Goal: Check status: Check status

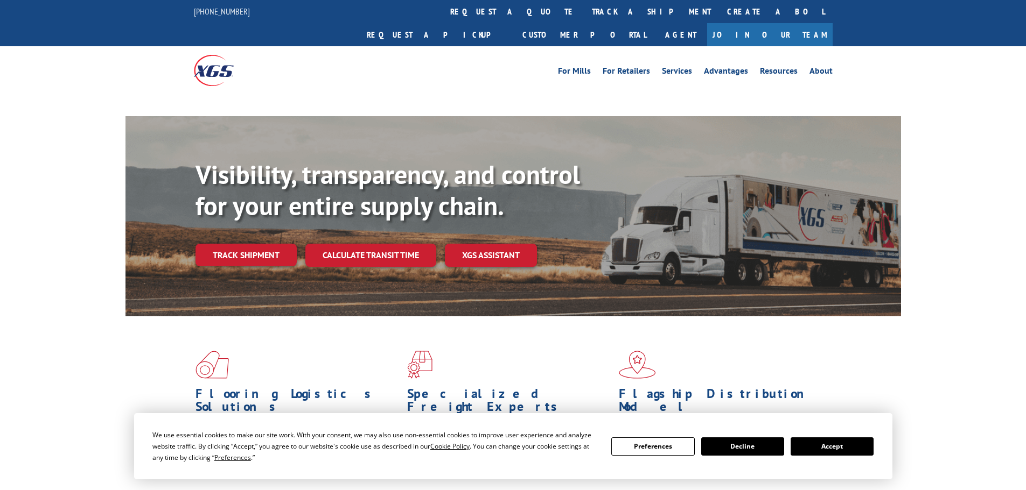
click at [584, 16] on link "track a shipment" at bounding box center [651, 11] width 135 height 23
click at [584, 15] on link "track a shipment" at bounding box center [651, 11] width 135 height 23
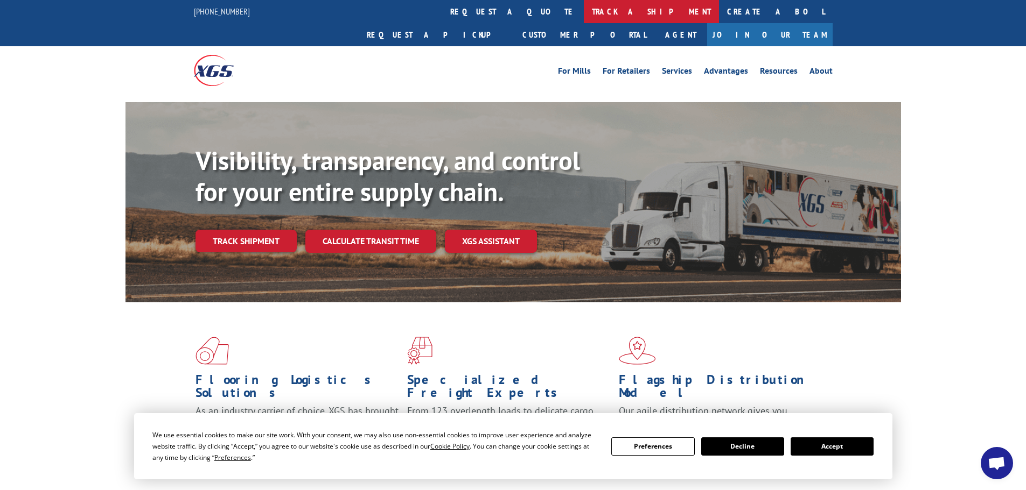
click at [584, 14] on link "track a shipment" at bounding box center [651, 11] width 135 height 23
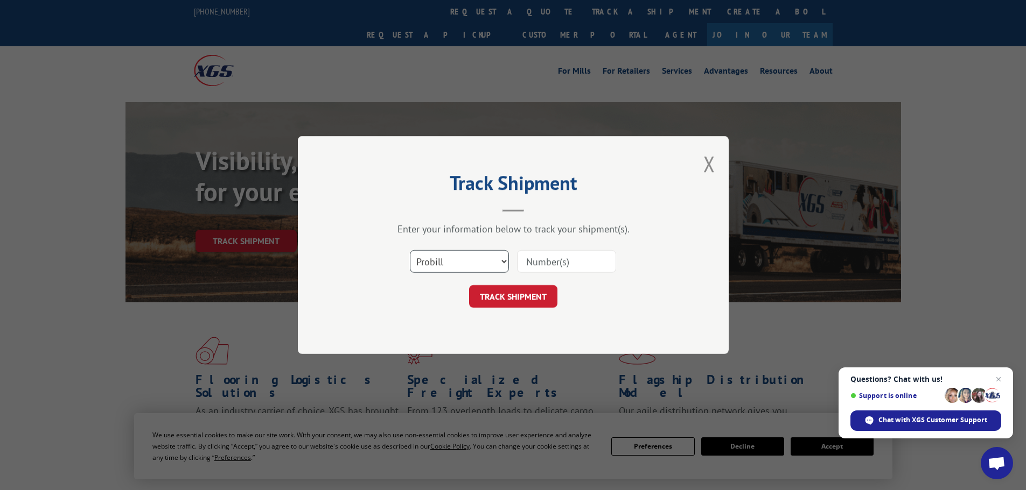
click at [432, 262] on select "Select category... Probill BOL PO" at bounding box center [459, 261] width 99 height 23
select select "bol"
click at [410, 250] on select "Select category... Probill BOL PO" at bounding box center [459, 261] width 99 height 23
click at [530, 262] on input at bounding box center [566, 261] width 99 height 23
paste input "5212943"
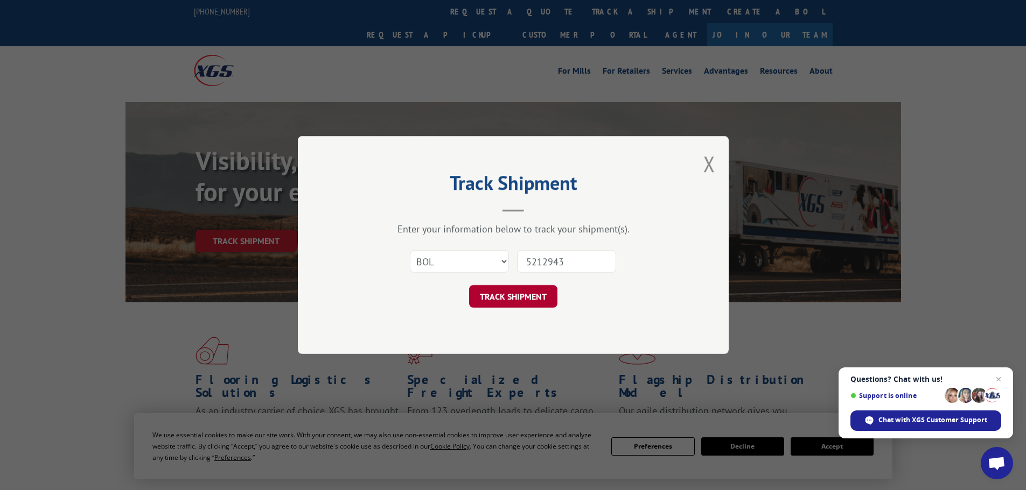
type input "5212943"
click at [521, 295] on button "TRACK SHIPMENT" at bounding box center [513, 296] width 88 height 23
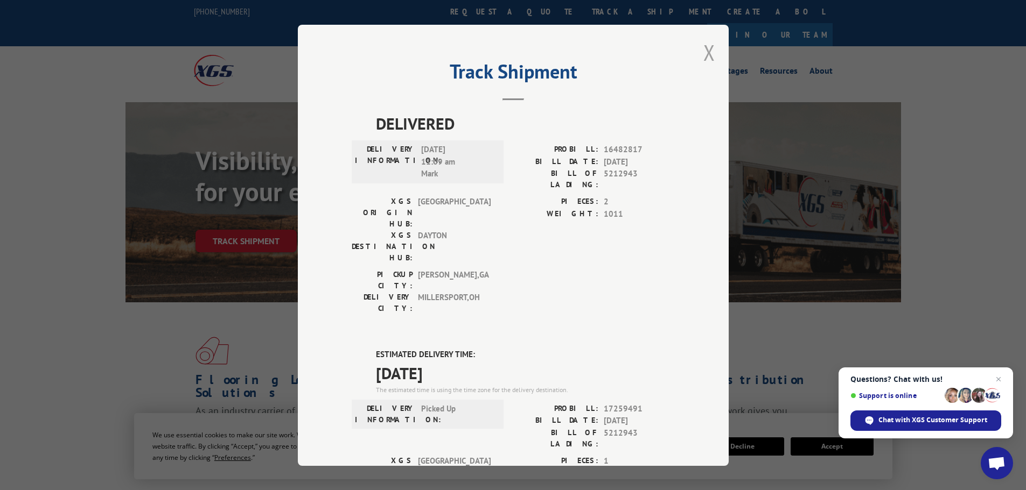
click at [704, 54] on button "Close modal" at bounding box center [709, 52] width 12 height 29
